Goal: Information Seeking & Learning: Learn about a topic

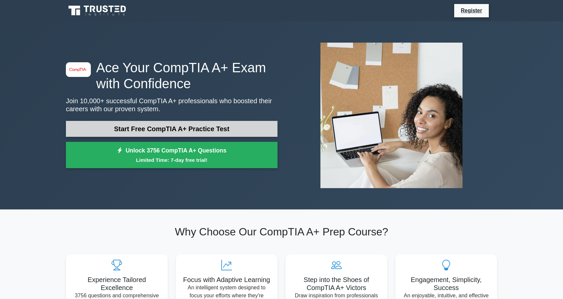
click at [182, 125] on link "Start Free CompTIA A+ Practice Test" at bounding box center [171, 129] width 211 height 16
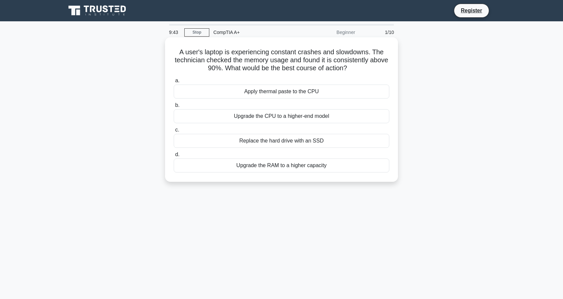
click at [295, 167] on div "Upgrade the RAM to a higher capacity" at bounding box center [281, 165] width 215 height 14
click at [174, 157] on input "d. Upgrade the RAM to a higher capacity" at bounding box center [174, 154] width 0 height 4
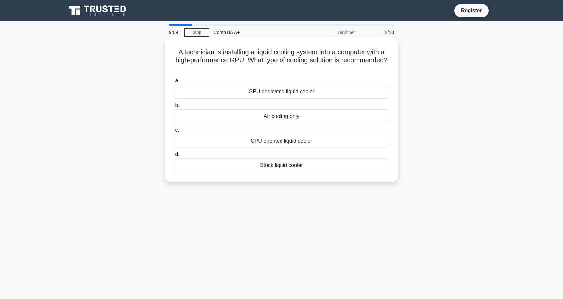
click at [300, 95] on div "GPU dedicated liquid cooler" at bounding box center [281, 91] width 215 height 14
click at [174, 83] on input "a. GPU dedicated liquid cooler" at bounding box center [174, 80] width 0 height 4
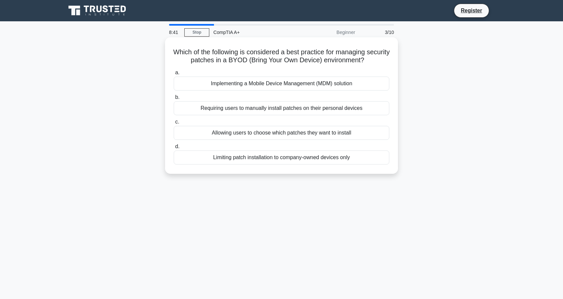
click at [285, 86] on div "Implementing a Mobile Device Management (MDM) solution" at bounding box center [281, 83] width 215 height 14
click at [174, 75] on input "a. Implementing a Mobile Device Management (MDM) solution" at bounding box center [174, 72] width 0 height 4
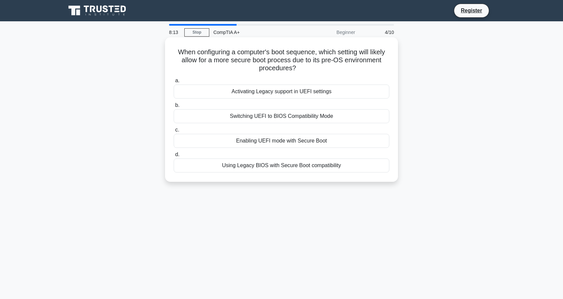
click at [289, 139] on div "Enabling UEFI mode with Secure Boot" at bounding box center [281, 141] width 215 height 14
click at [174, 132] on input "c. Enabling UEFI mode with Secure Boot" at bounding box center [174, 130] width 0 height 4
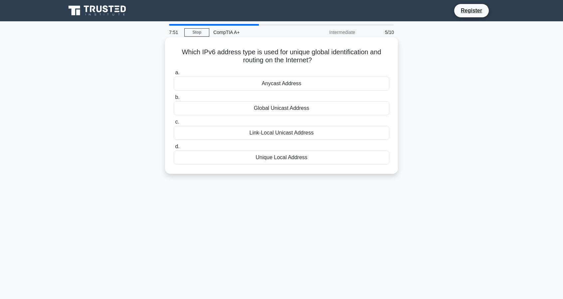
click at [290, 113] on div "Global Unicast Address" at bounding box center [281, 108] width 215 height 14
click at [174, 99] on input "b. Global Unicast Address" at bounding box center [174, 97] width 0 height 4
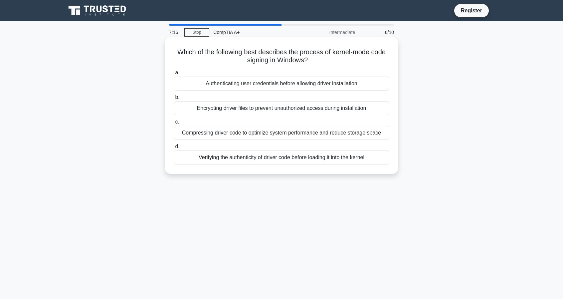
click at [346, 51] on h5 "Which of the following best describes the process of kernel-mode code signing i…" at bounding box center [281, 56] width 217 height 17
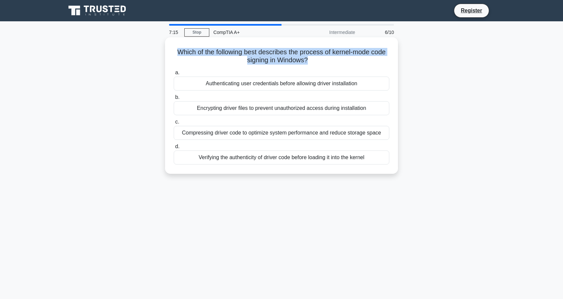
drag, startPoint x: 346, startPoint y: 51, endPoint x: 351, endPoint y: 51, distance: 5.0
click at [351, 51] on h5 "Which of the following best describes the process of kernel-mode code signing i…" at bounding box center [281, 56] width 217 height 17
click at [352, 52] on h5 "Which of the following best describes the process of kernel-mode code signing i…" at bounding box center [281, 56] width 217 height 17
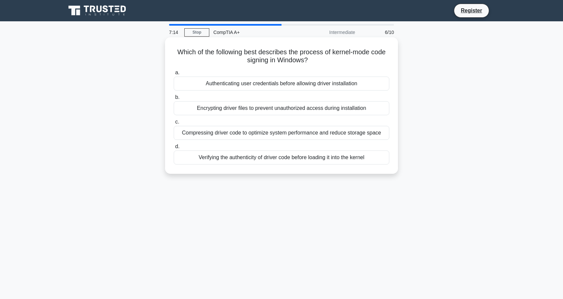
click at [349, 56] on h5 "Which of the following best describes the process of kernel-mode code signing i…" at bounding box center [281, 56] width 217 height 17
click at [347, 54] on h5 "Which of the following best describes the process of kernel-mode code signing i…" at bounding box center [281, 56] width 217 height 17
drag, startPoint x: 347, startPoint y: 55, endPoint x: 356, endPoint y: 54, distance: 9.4
click at [356, 54] on h5 "Which of the following best describes the process of kernel-mode code signing i…" at bounding box center [281, 56] width 217 height 17
click at [242, 83] on div "Authenticating user credentials before allowing driver installation" at bounding box center [281, 83] width 215 height 14
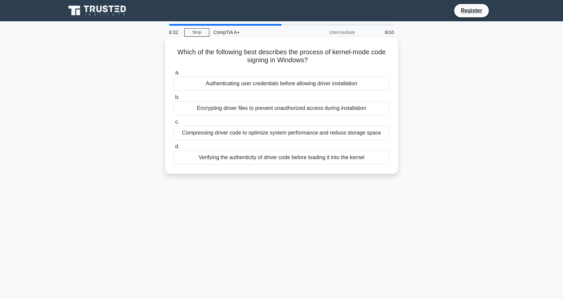
click at [174, 75] on input "a. Authenticating user credentials before allowing driver installation" at bounding box center [174, 72] width 0 height 4
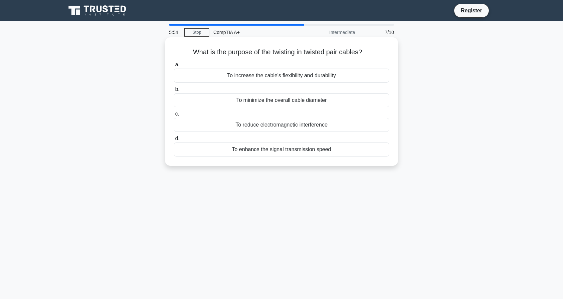
click at [315, 52] on h5 "What is the purpose of the twisting in twisted pair cables? .spinner_0XTQ{trans…" at bounding box center [281, 52] width 217 height 9
drag, startPoint x: 315, startPoint y: 52, endPoint x: 350, endPoint y: 53, distance: 34.9
click at [350, 53] on h5 "What is the purpose of the twisting in twisted pair cables? .spinner_0XTQ{trans…" at bounding box center [281, 52] width 217 height 9
click at [256, 149] on div "To enhance the signal transmission speed" at bounding box center [281, 149] width 215 height 14
click at [174, 141] on input "d. To enhance the signal transmission speed" at bounding box center [174, 138] width 0 height 4
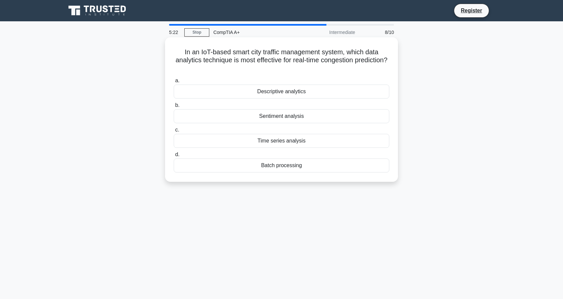
click at [292, 169] on div "Batch processing" at bounding box center [281, 165] width 215 height 14
click at [174, 157] on input "d. Batch processing" at bounding box center [174, 154] width 0 height 4
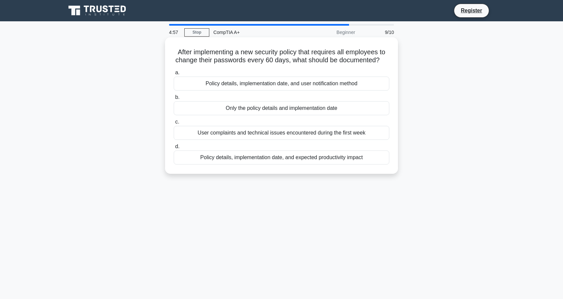
click at [341, 85] on div "Policy details, implementation date, and user notification method" at bounding box center [281, 83] width 215 height 14
click at [174, 75] on input "a. Policy details, implementation date, and user notification method" at bounding box center [174, 72] width 0 height 4
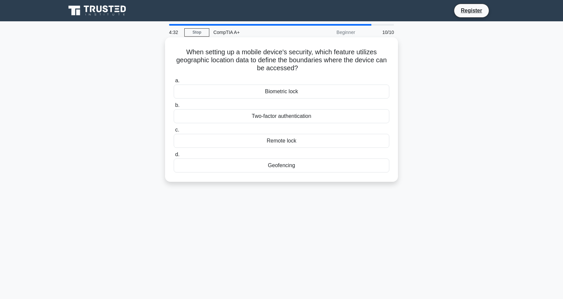
click at [264, 167] on div "Geofencing" at bounding box center [281, 165] width 215 height 14
click at [174, 157] on input "d. Geofencing" at bounding box center [174, 154] width 0 height 4
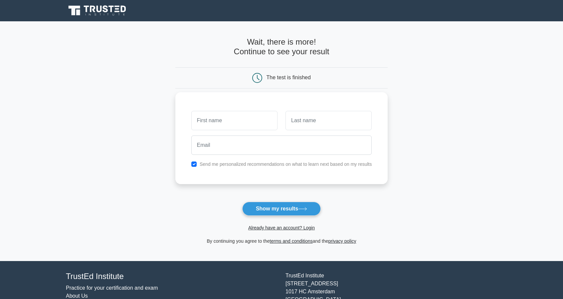
click at [231, 119] on input "text" at bounding box center [234, 120] width 86 height 19
type input "[PERSON_NAME]"
click at [301, 128] on input "text" at bounding box center [328, 120] width 86 height 19
type input "Madera"
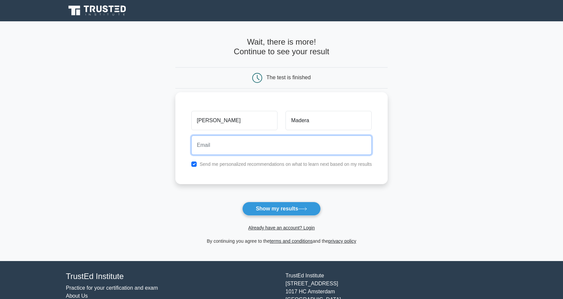
click at [309, 155] on div at bounding box center [281, 145] width 189 height 25
type input "[EMAIL_ADDRESS][DOMAIN_NAME]"
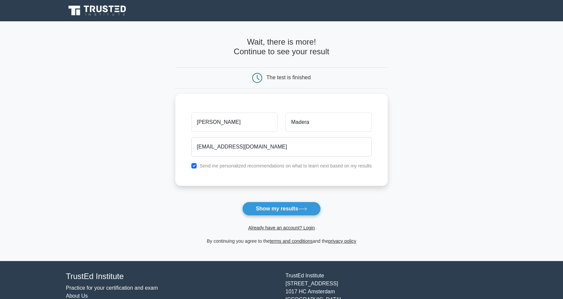
click at [278, 213] on button "Show my results" at bounding box center [281, 209] width 78 height 14
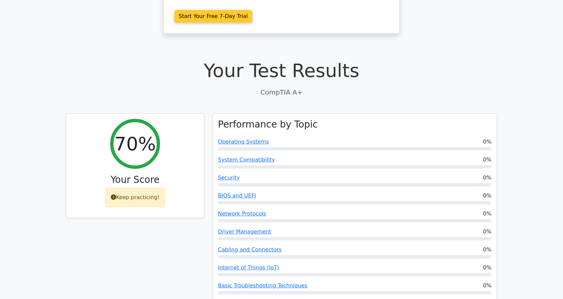
scroll to position [200, 0]
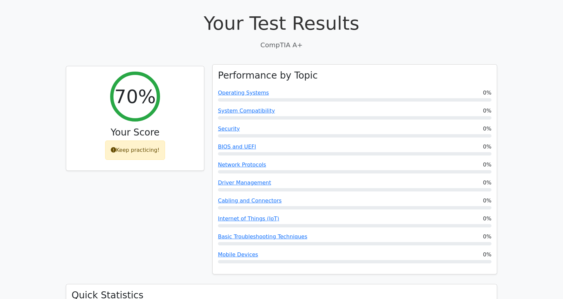
click at [339, 89] on div "Operating Systems 0%" at bounding box center [354, 93] width 273 height 8
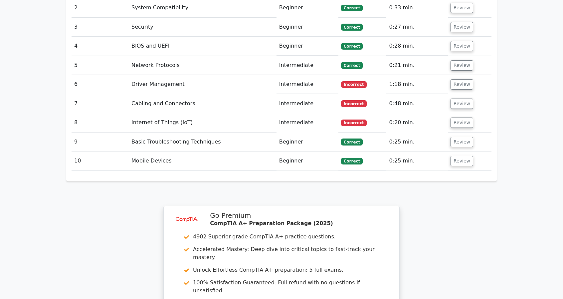
scroll to position [798, 0]
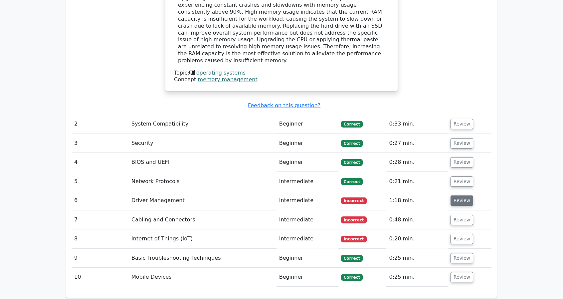
click at [452, 195] on button "Review" at bounding box center [461, 200] width 23 height 10
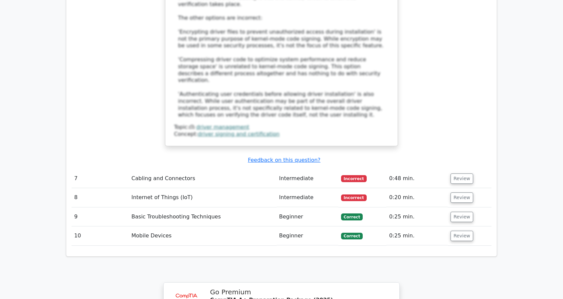
scroll to position [1213, 0]
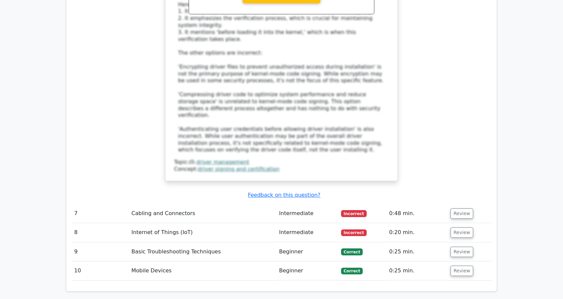
click at [349, 210] on span "Incorrect" at bounding box center [354, 213] width 26 height 7
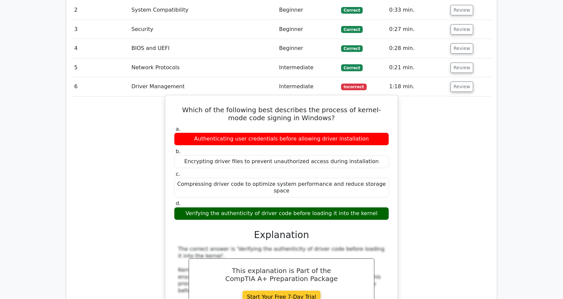
scroll to position [1147, 0]
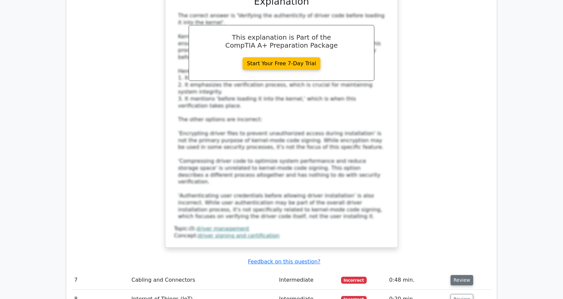
click at [464, 275] on button "Review" at bounding box center [461, 280] width 23 height 10
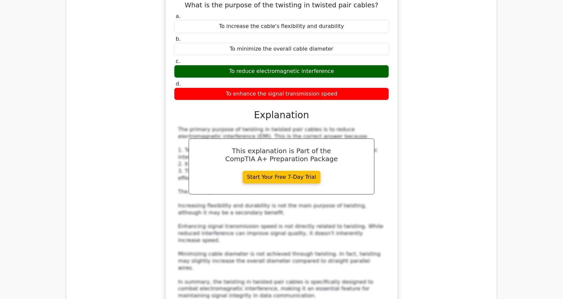
scroll to position [1612, 0]
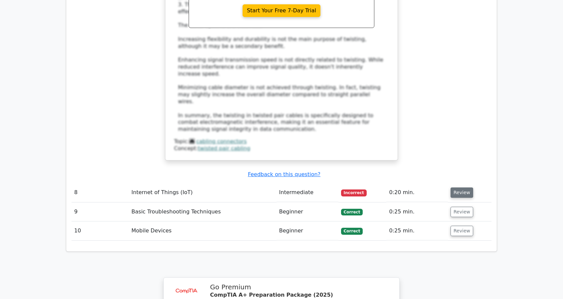
click at [465, 187] on button "Review" at bounding box center [461, 192] width 23 height 10
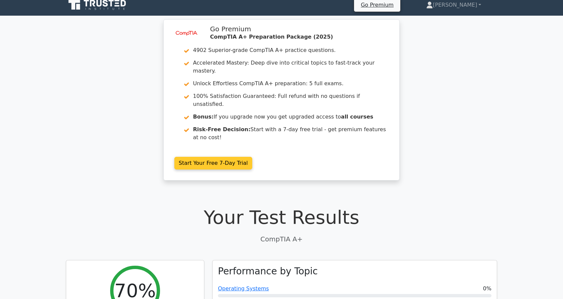
scroll to position [0, 0]
